Goal: Task Accomplishment & Management: Use online tool/utility

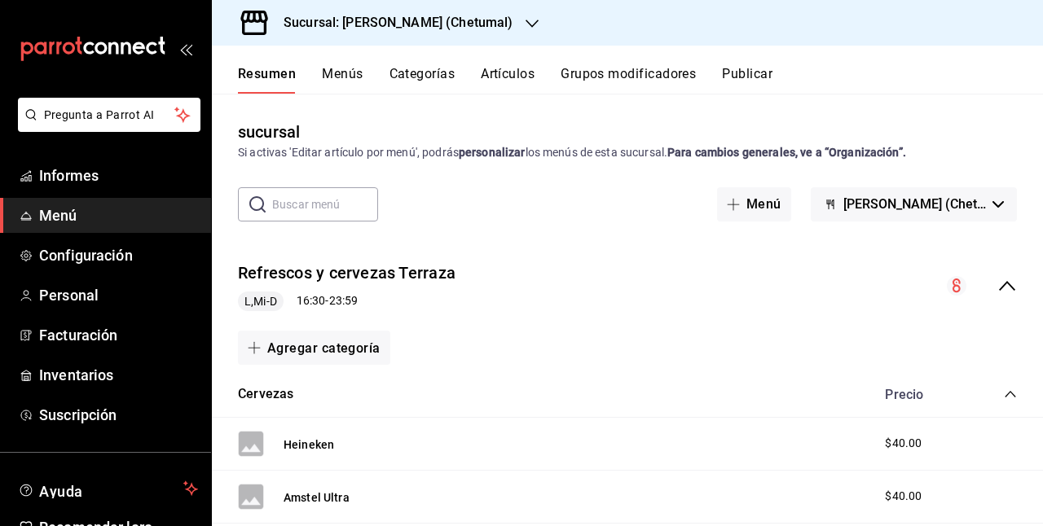
click at [496, 79] on font "Artículos" at bounding box center [508, 73] width 54 height 15
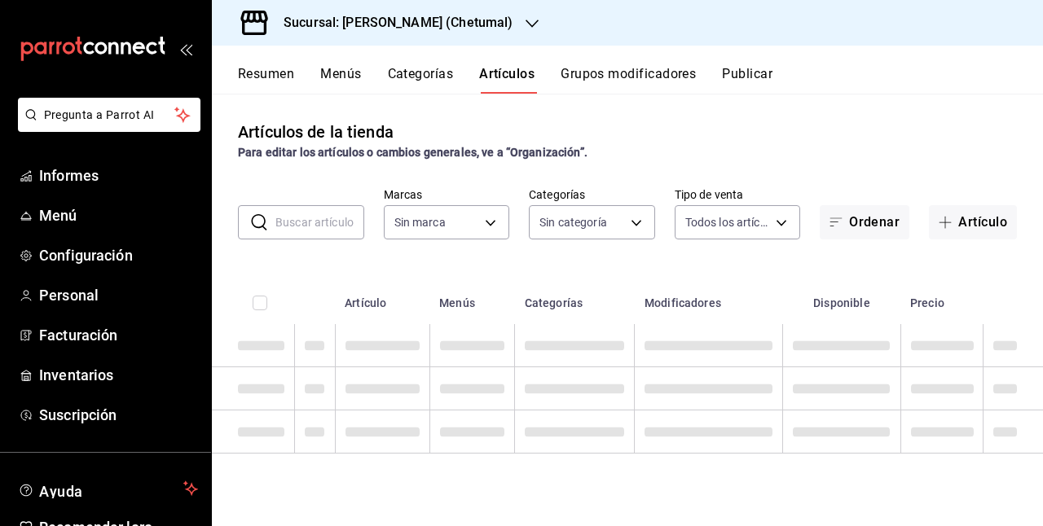
type input "1e1dcecb-146a-4c38-a37f-07a66fe23c0d"
click at [323, 234] on input "text" at bounding box center [319, 222] width 89 height 33
type input "afeef8b8-472a-4080-9df8-2e42184c4c11,f98108bb-a2b2-4d05-9419-5e1f5dc0d9f4,7f33e…"
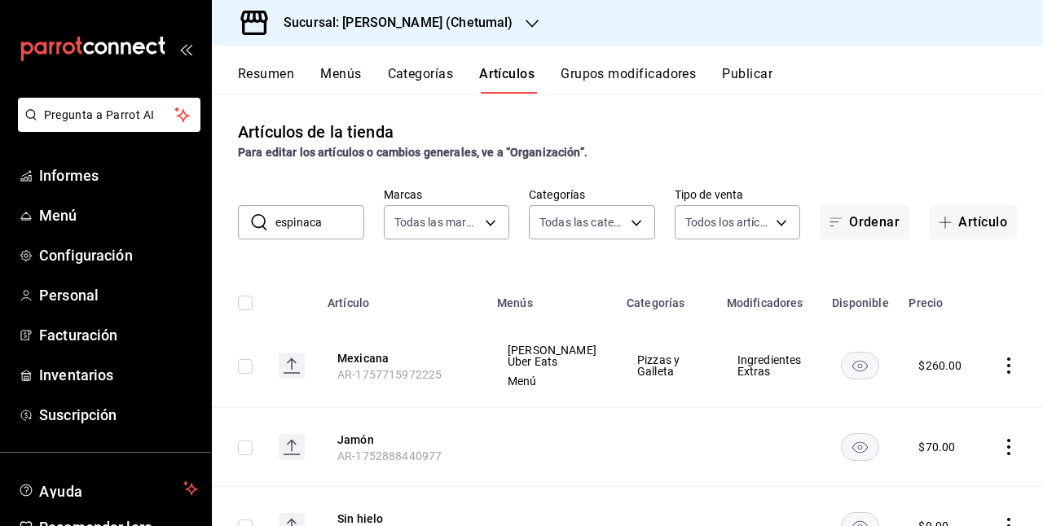
type input "espinaca"
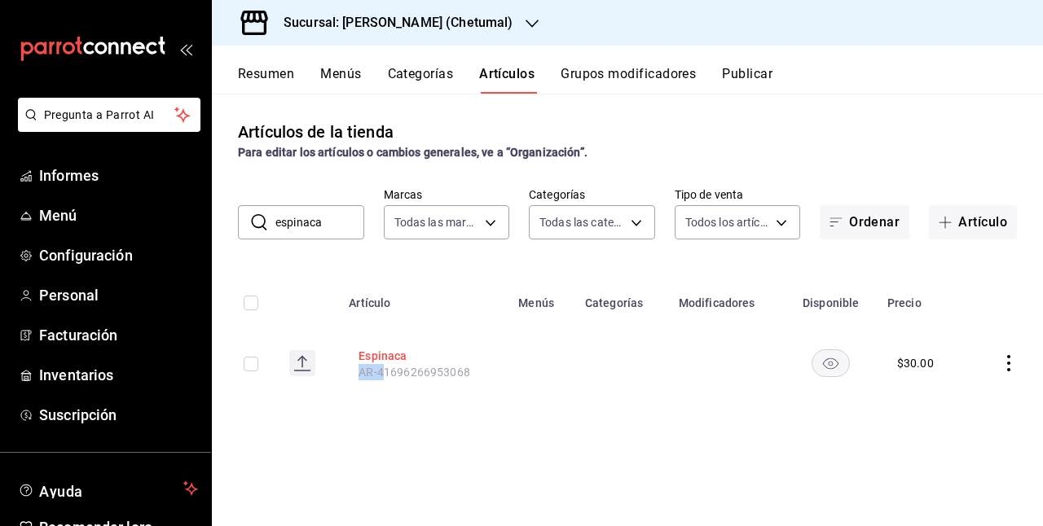
drag, startPoint x: 384, startPoint y: 368, endPoint x: 382, endPoint y: 347, distance: 21.3
click at [382, 347] on th "Espinaca AR-41696266953068" at bounding box center [424, 363] width 170 height 78
click at [382, 347] on button "Espinaca" at bounding box center [424, 355] width 130 height 18
